Goal: Task Accomplishment & Management: Manage account settings

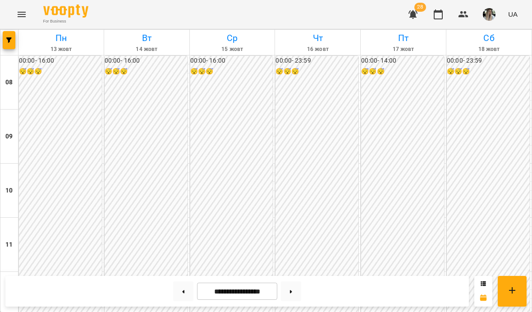
scroll to position [398, 0]
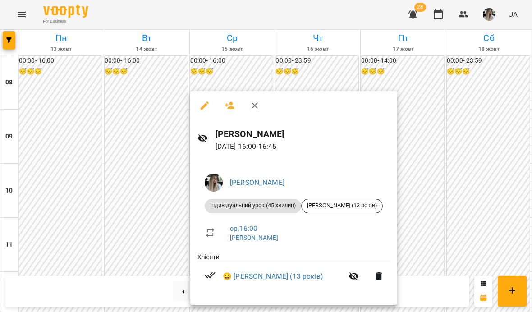
scroll to position [149, 0]
click at [271, 95] on div at bounding box center [293, 105] width 207 height 29
click at [253, 109] on icon "button" at bounding box center [254, 105] width 11 height 11
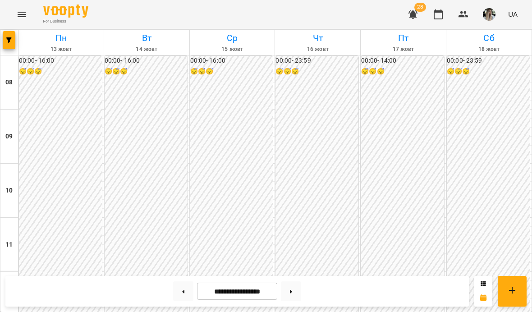
scroll to position [418, 0]
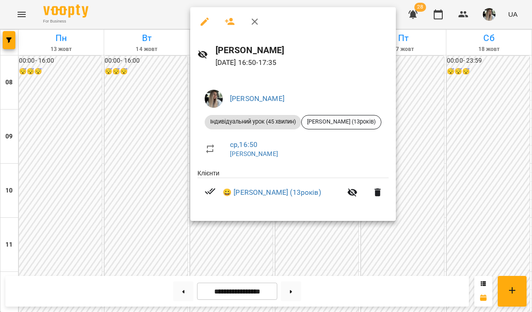
click at [325, 231] on div at bounding box center [266, 156] width 532 height 312
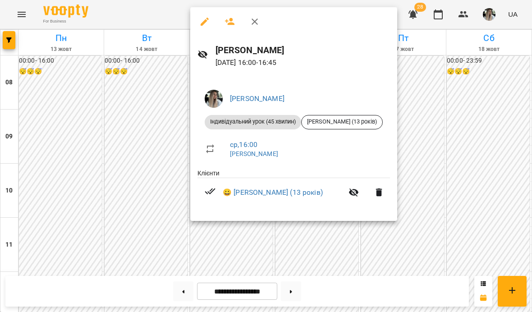
click at [322, 238] on div at bounding box center [266, 156] width 532 height 312
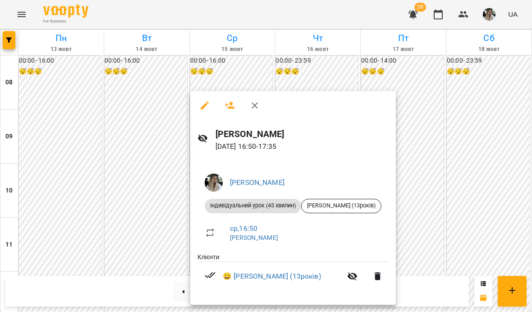
scroll to position [149, 0]
click at [378, 79] on div at bounding box center [266, 156] width 532 height 312
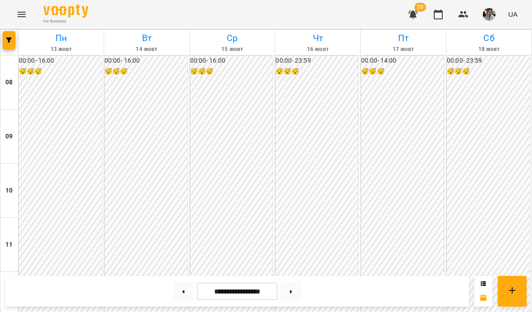
scroll to position [370, 0]
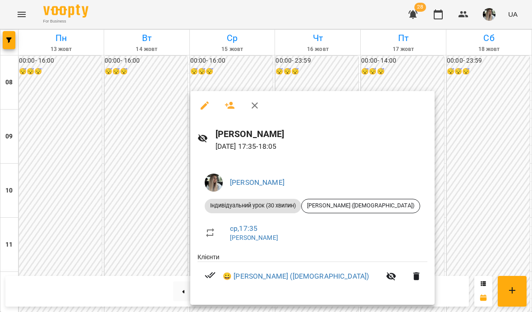
scroll to position [149, 0]
click at [255, 105] on icon "button" at bounding box center [255, 105] width 6 height 6
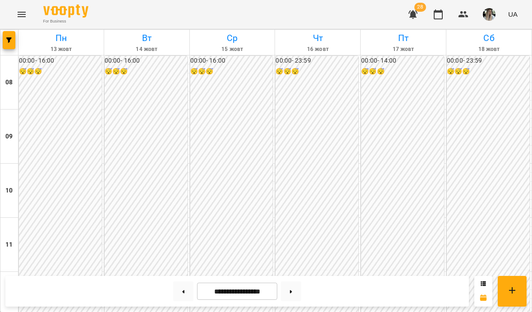
scroll to position [436, 0]
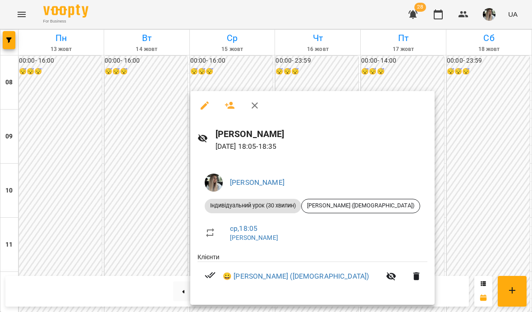
scroll to position [149, 0]
click at [471, 76] on div at bounding box center [266, 156] width 532 height 312
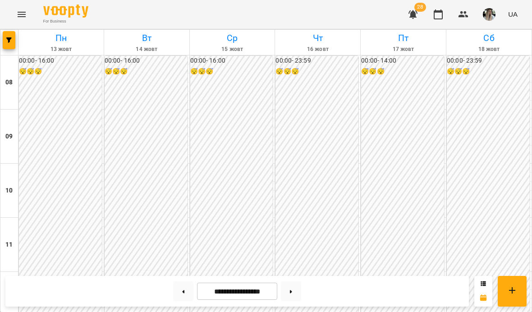
scroll to position [446, 0]
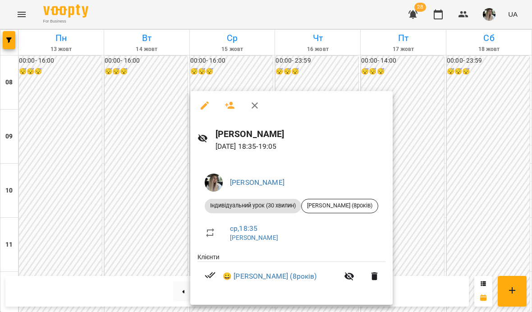
scroll to position [149, 0]
click at [463, 91] on div at bounding box center [266, 156] width 532 height 312
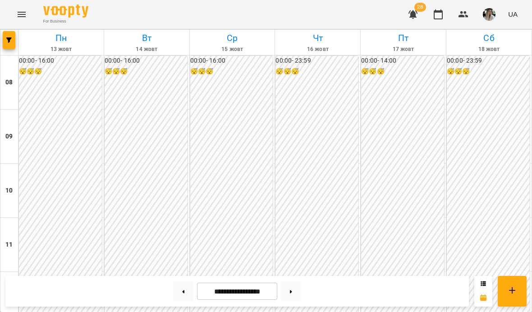
scroll to position [448, 0]
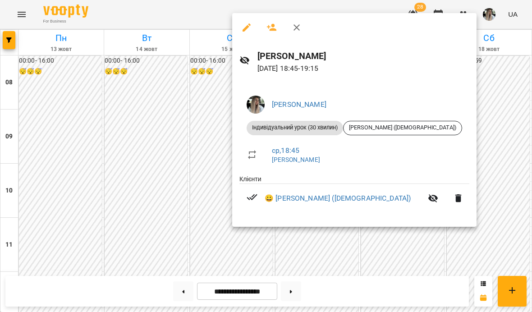
click at [484, 56] on div at bounding box center [266, 156] width 532 height 312
